Goal: Task Accomplishment & Management: Use online tool/utility

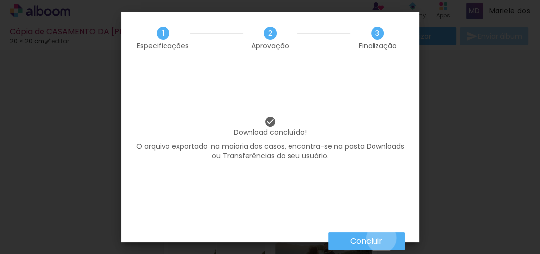
click at [0, 0] on slot "Concluir" at bounding box center [0, 0] width 0 height 0
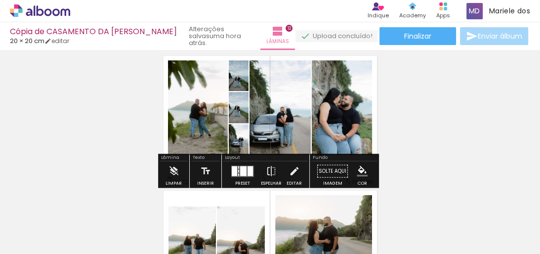
scroll to position [40, 0]
